Goal: Task Accomplishment & Management: Use online tool/utility

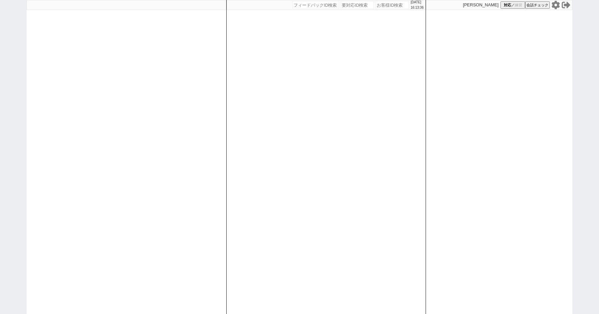
click at [381, 3] on input "number" at bounding box center [392, 5] width 33 height 8
type input "41953"
type input "141953"
select select
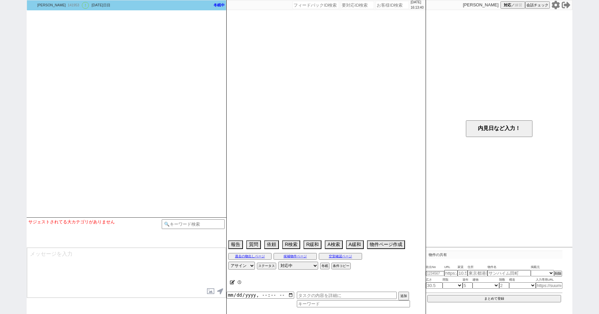
select select "[DATE]"
select select "12"
select select "36"
select select "0"
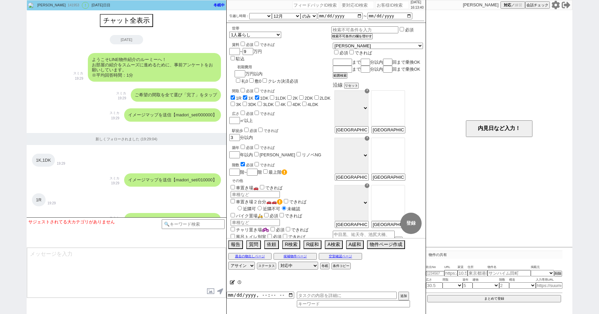
scroll to position [624, 0]
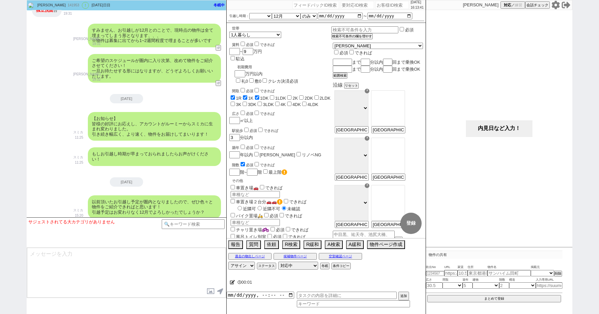
click at [494, 124] on button "内見日など入力！" at bounding box center [499, 128] width 67 height 17
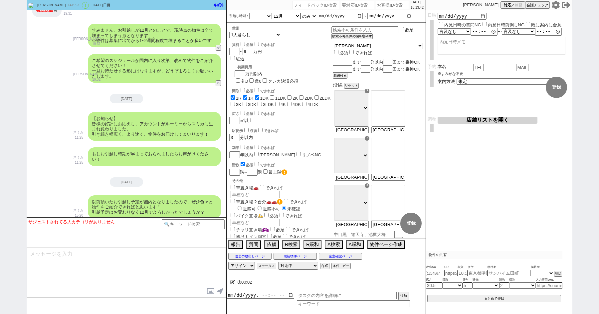
click at [379, 3] on input "number" at bounding box center [392, 5] width 33 height 8
type input "41953"
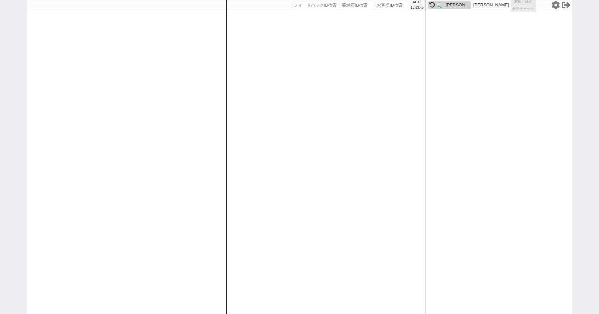
select select "400"
select select "4"
select select
select select "8"
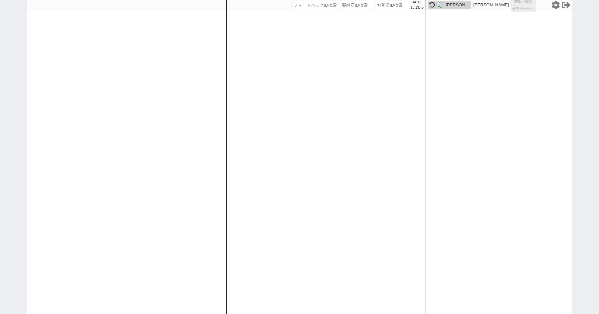
select select "3"
select select "8"
select select "10"
select select "8"
select select "10"
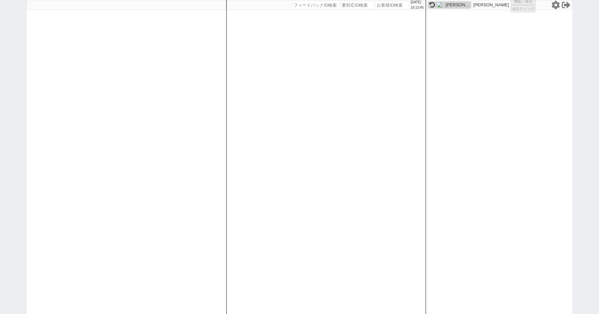
select select "10"
select select "8"
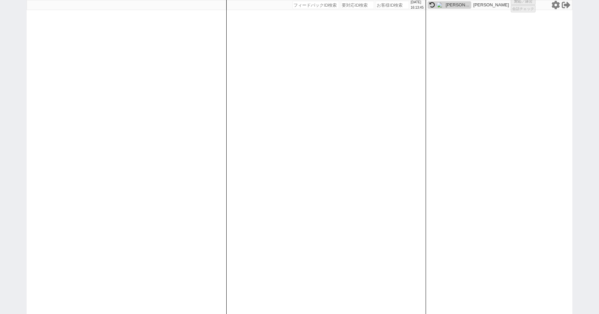
select select "8"
select select "10"
select select "8"
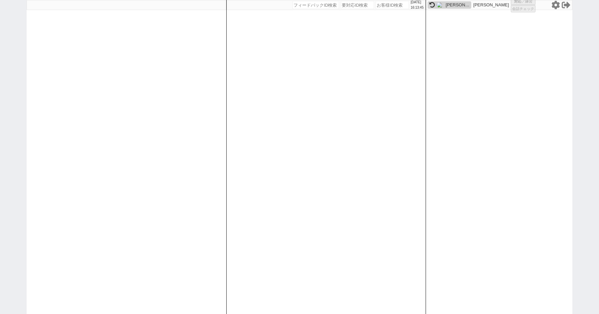
select select "8"
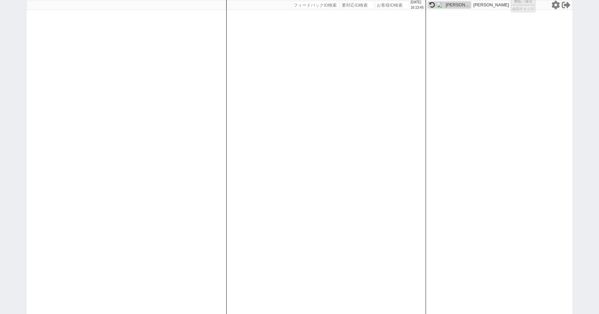
select select "8"
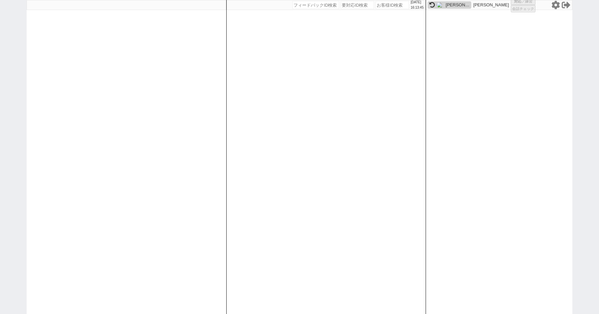
select select "8"
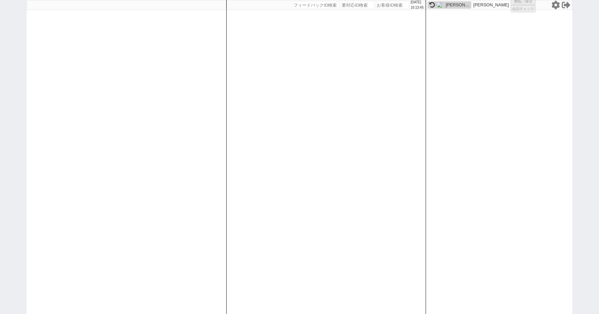
select select "8"
select select "10"
select select "8"
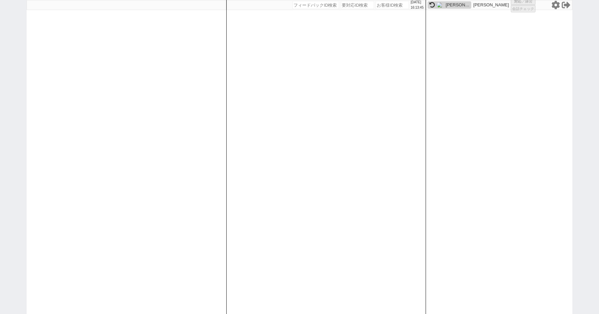
select select "8"
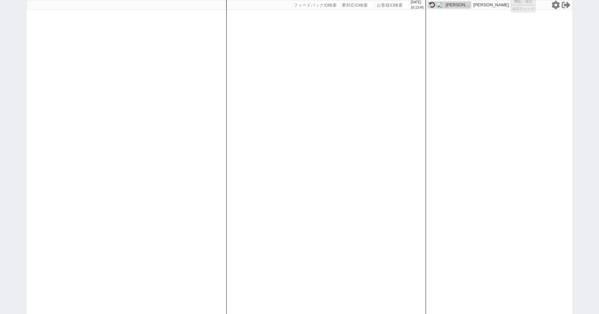
select select "8"
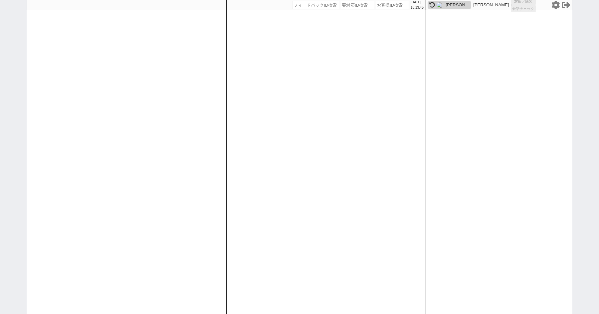
select select "8"
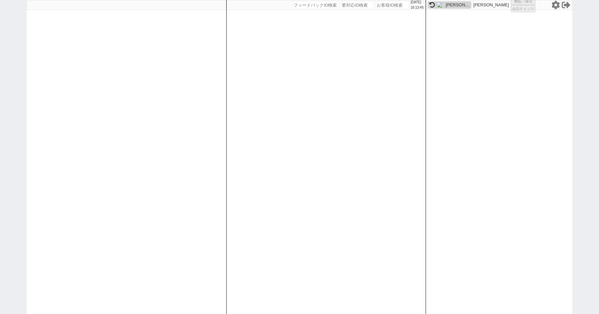
select select "8"
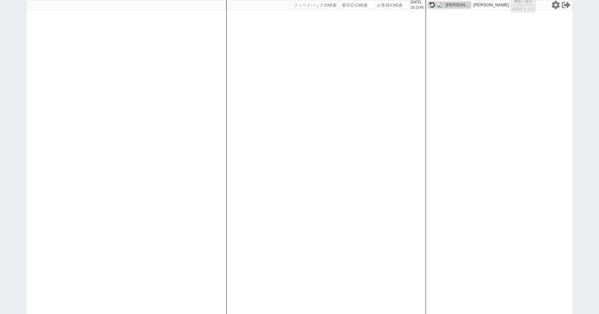
select select "8"
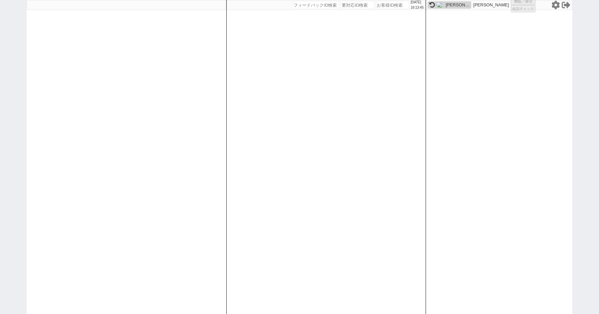
select select "8"
select select "10"
select select "3"
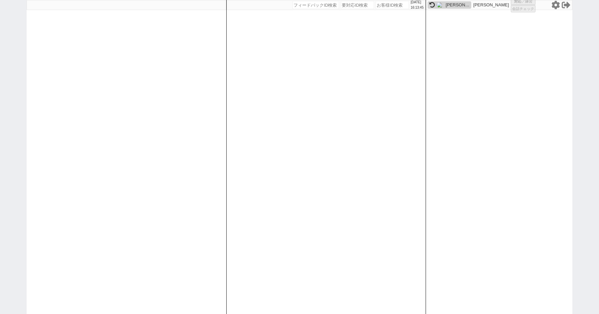
select select "3"
select select
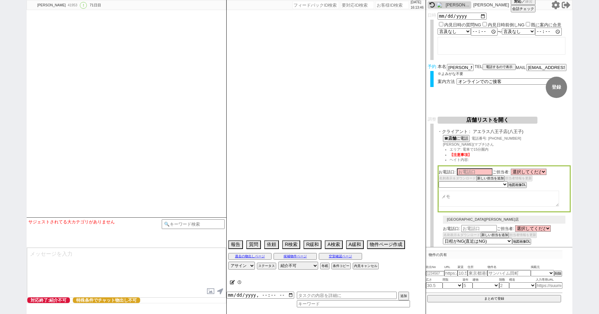
select select "2617"
select select "2363"
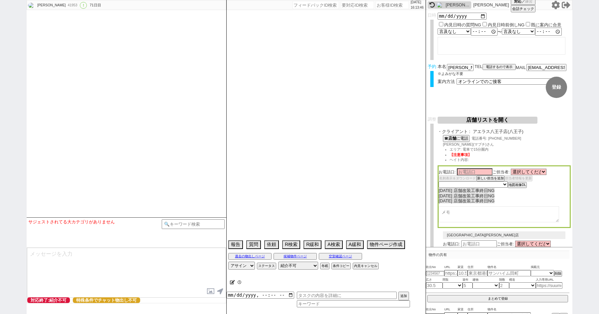
click at [472, 124] on button "店舗リストを開く" at bounding box center [488, 120] width 100 height 7
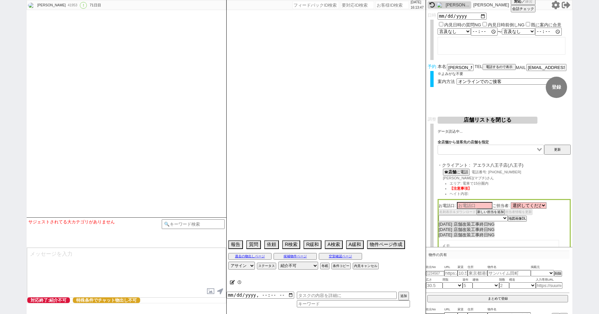
type textarea "ここにたどり着いた人は[PERSON_NAME]までお知らせください。 お客様の特定用に伝えているカスタマーIDとなってます。"
select select "0"
select select "21"
select select "33"
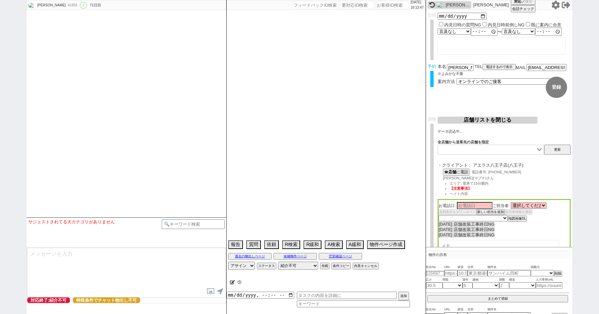
select select "959"
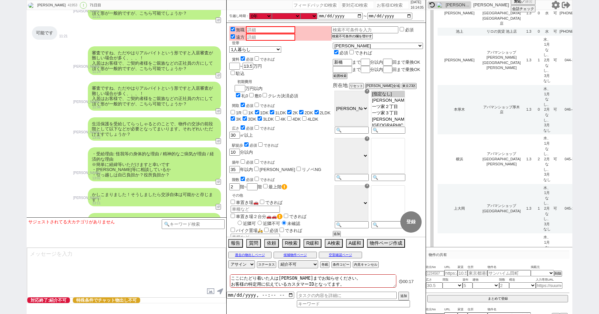
scroll to position [654, 0]
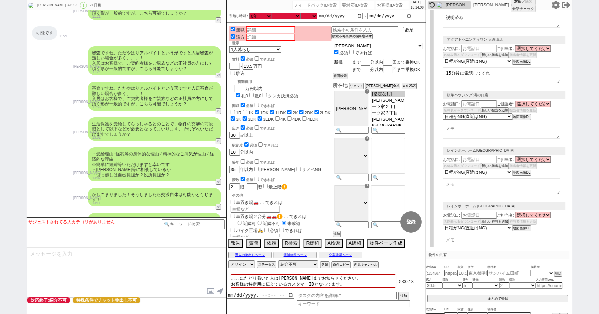
select select "8"
select select "3"
select select "10"
select select "8"
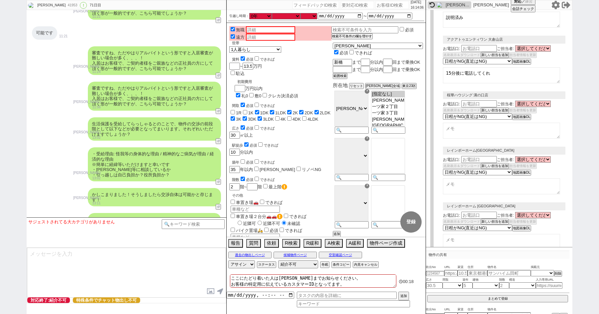
select select "8"
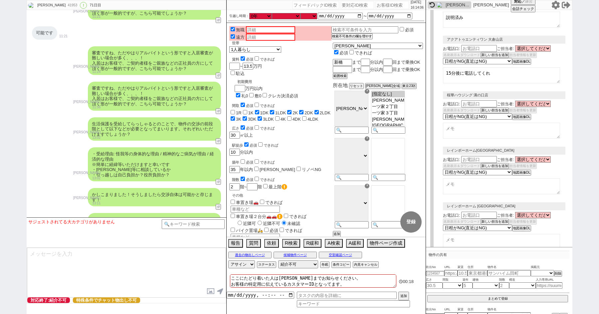
select select "8"
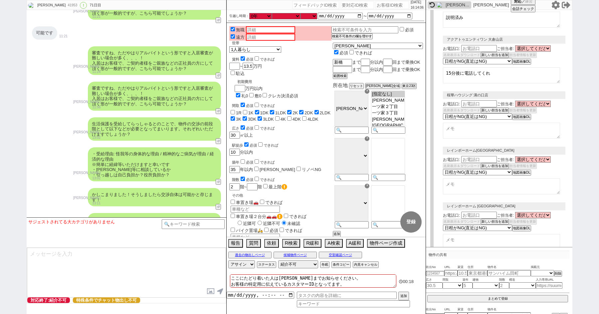
select select "8"
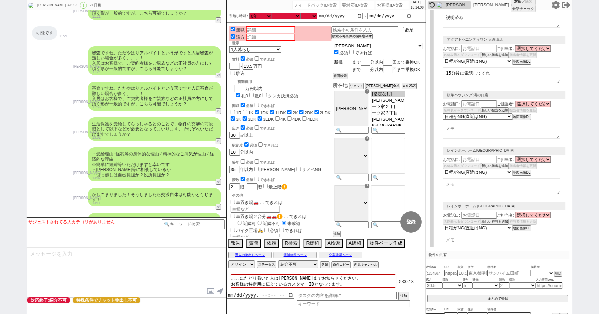
select select "8"
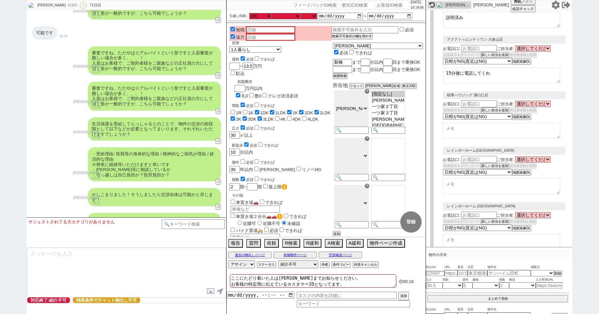
select select "8"
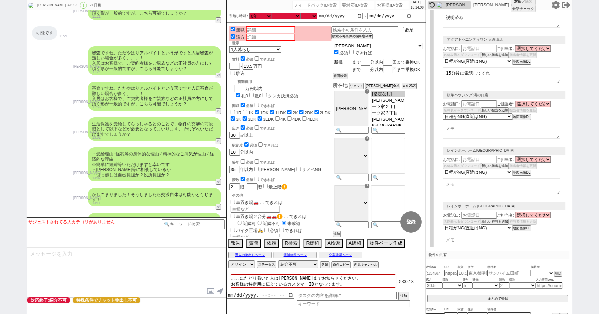
select select "8"
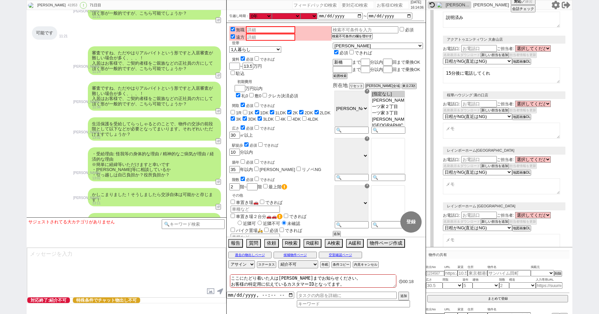
select select "10"
select select "8"
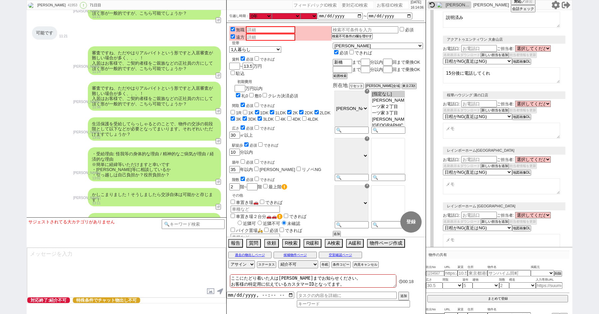
select select "8"
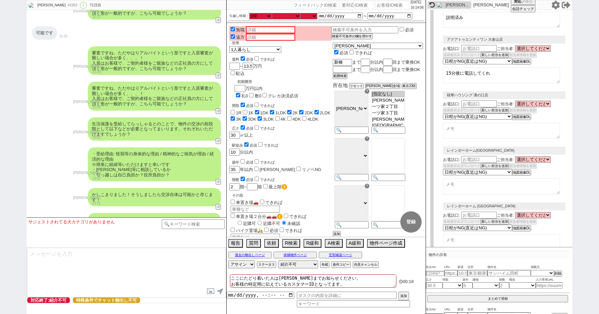
select select "8"
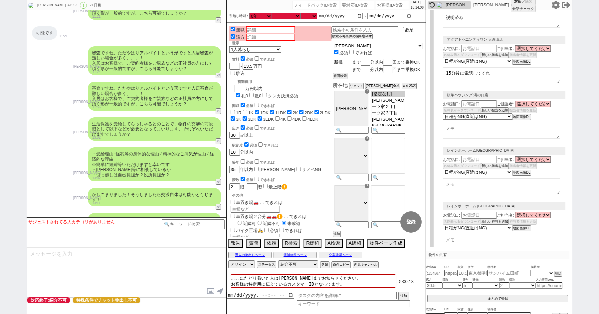
select select "8"
select select "10"
select select "8"
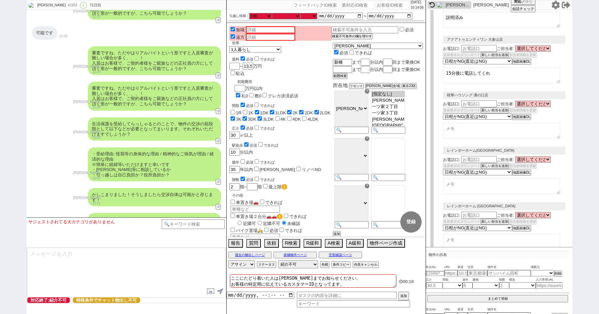
select select "8"
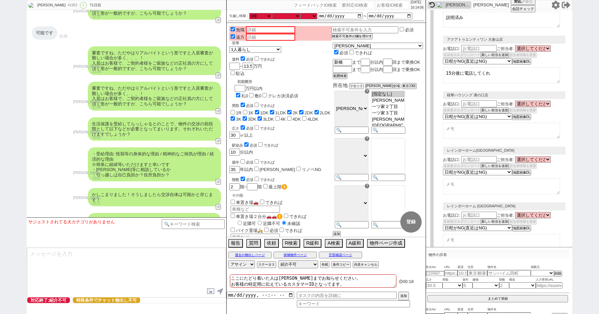
select select "10"
select select "8"
select select "10"
select select "8"
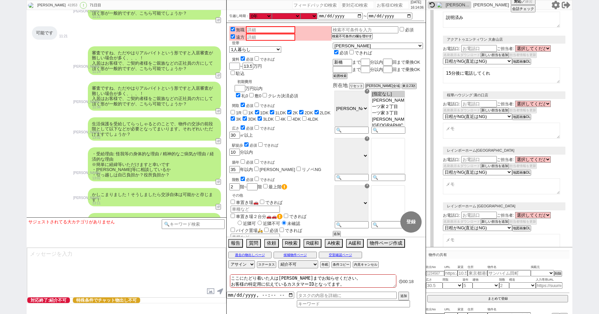
select select "3"
select select "8"
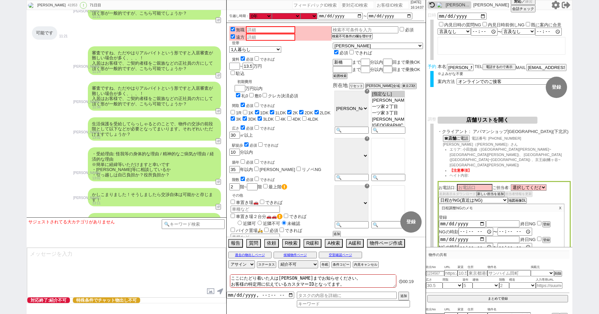
scroll to position [1, 0]
select select "2363"
select select "2617"
click at [522, 184] on select "選択してください [PERSON_NAME] [PERSON_NAME] [PERSON_NAME] [PERSON_NAME] [PERSON_NAME] …" at bounding box center [529, 187] width 36 height 6
click at [486, 119] on button "店舗リストを開く" at bounding box center [488, 119] width 100 height 7
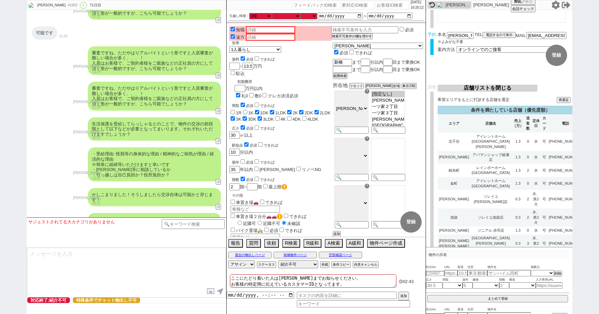
scroll to position [89, 0]
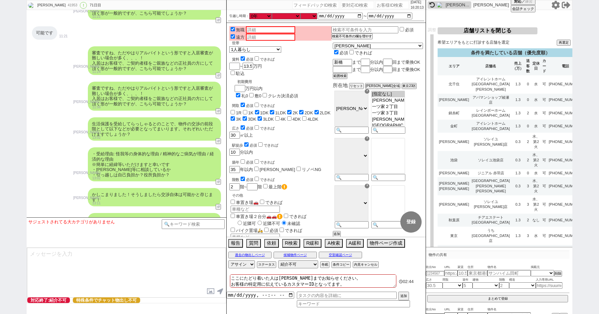
click at [332, 158] on div "築年 必須 できれば 35 年以内 築浅・キレイ リノベNG" at bounding box center [280, 165] width 102 height 15
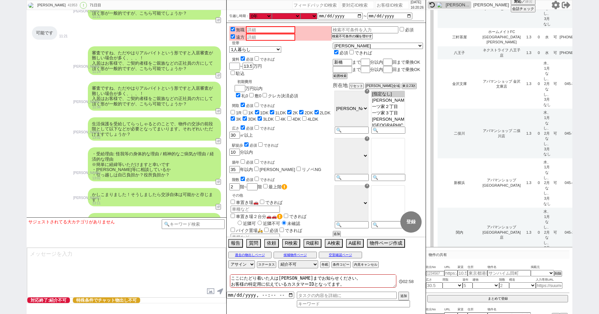
scroll to position [3005, 0]
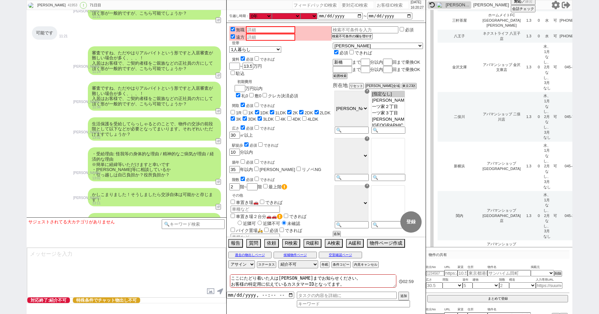
type input "新宿"
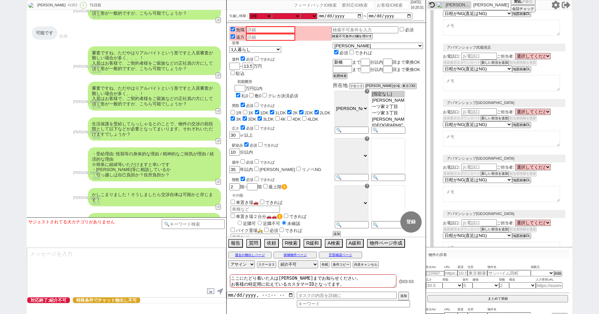
select select
select select "8"
select select "3"
select select "8"
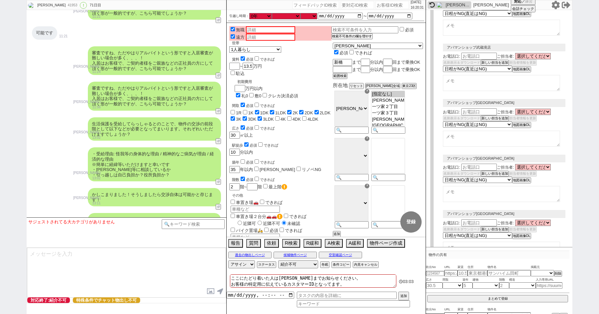
select select "10"
select select "8"
select select "10"
select select "8"
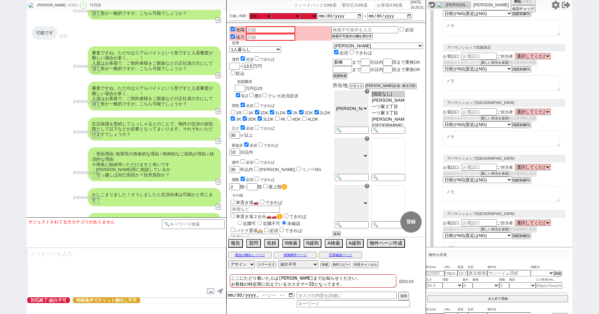
select select "8"
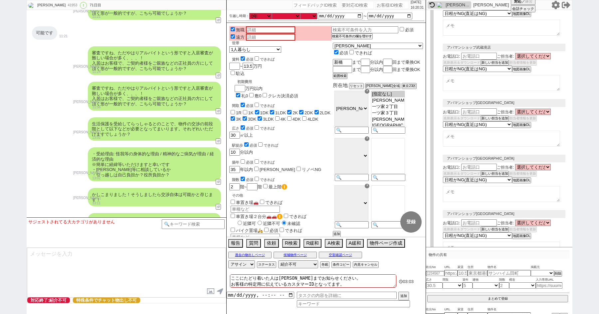
select select "10"
select select "8"
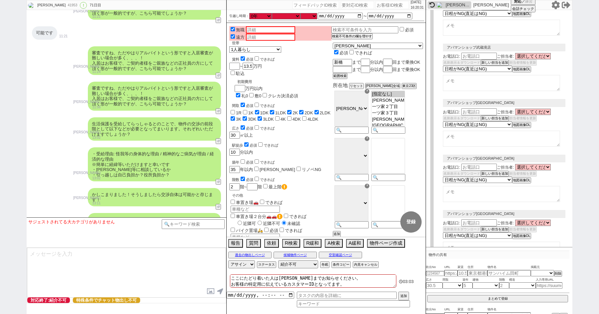
select select "8"
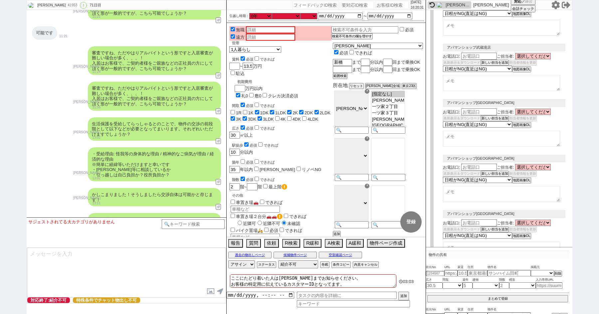
select select "8"
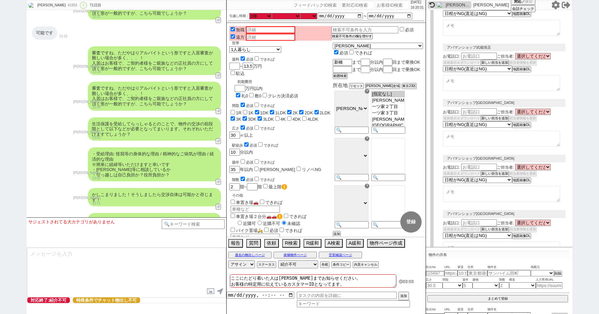
select select "8"
select select "10"
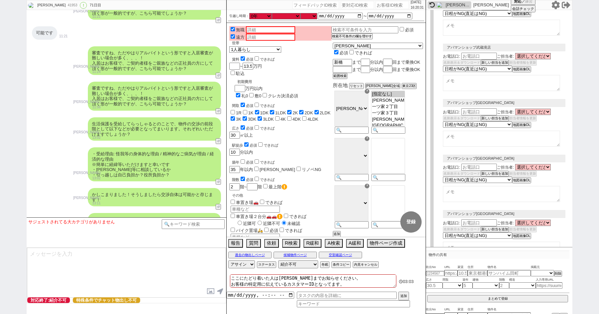
select select "8"
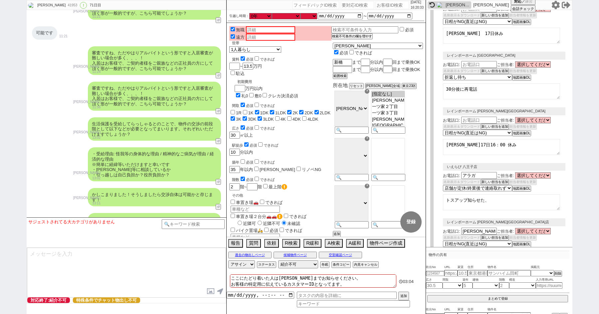
scroll to position [0, 0]
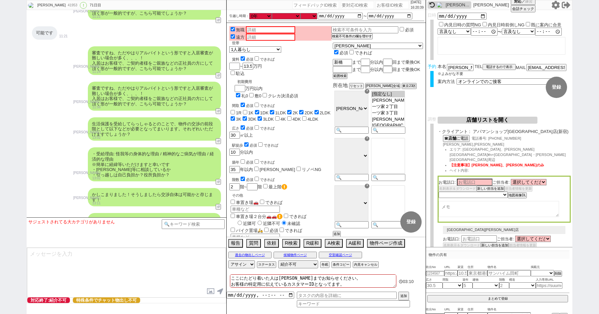
click at [451, 146] on span "[PERSON_NAME],[PERSON_NAME]" at bounding box center [473, 144] width 61 height 4
click at [520, 179] on select "選択してください" at bounding box center [529, 182] width 36 height 6
click at [466, 118] on button "店舗リストを開く" at bounding box center [488, 120] width 100 height 7
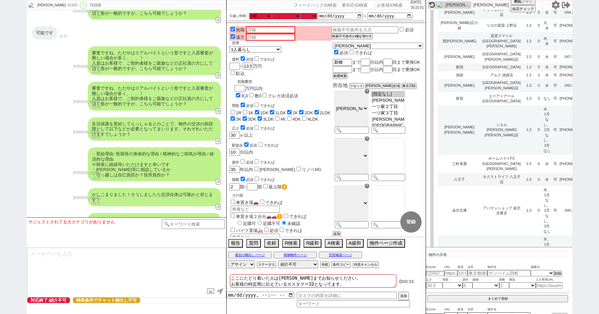
scroll to position [3010, 0]
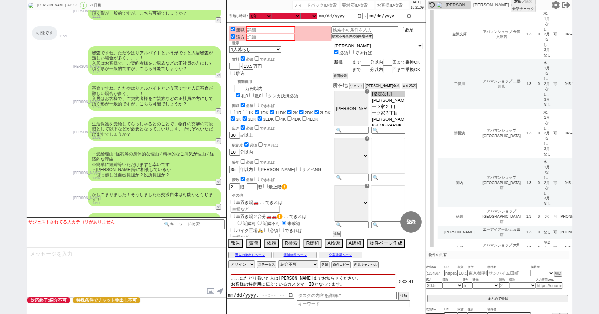
scroll to position [3044, 0]
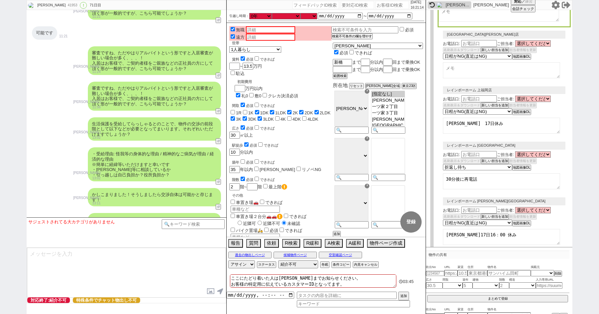
scroll to position [0, 0]
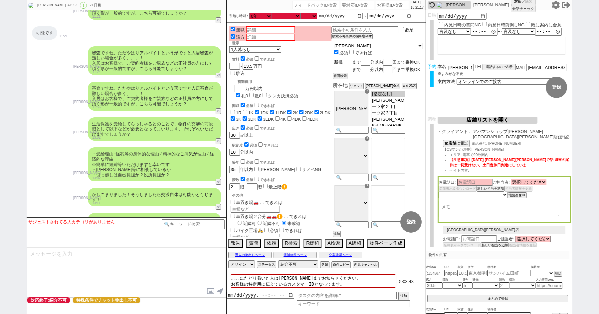
click at [516, 179] on select "選択してください 民實 [PERSON_NAME] [PERSON_NAME] [PERSON_NAME] [PERSON_NAME] [PERSON_NAM…" at bounding box center [529, 182] width 36 height 6
click at [523, 179] on select "選択してください 民實 [PERSON_NAME] [PERSON_NAME] [PERSON_NAME] [PERSON_NAME] [PERSON_NAM…" at bounding box center [529, 182] width 36 height 6
click at [478, 120] on button "店舗リストを開く" at bounding box center [488, 120] width 100 height 7
